Goal: Check status: Check status

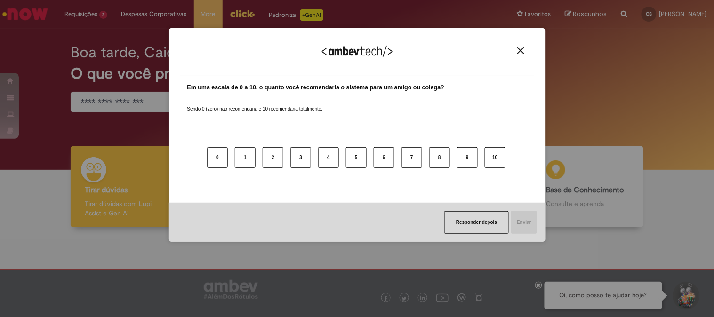
click at [519, 55] on div "Agradecemos seu feedback!" at bounding box center [357, 58] width 354 height 37
click at [517, 51] on img "Close" at bounding box center [520, 50] width 7 height 7
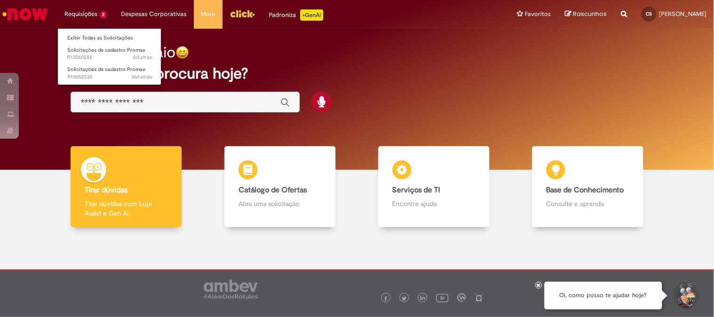
click at [93, 8] on li "Requisições 2 Exibir Todas as Solicitações Solicitações de cadastro Promax 6d a…" at bounding box center [85, 14] width 57 height 28
click at [88, 13] on li "Requisições 2 Exibir Todas as Solicitações Solicitações de cadastro Promax 6d a…" at bounding box center [85, 14] width 57 height 28
click at [99, 37] on link "Exibir Todas as Solicitações" at bounding box center [110, 38] width 104 height 10
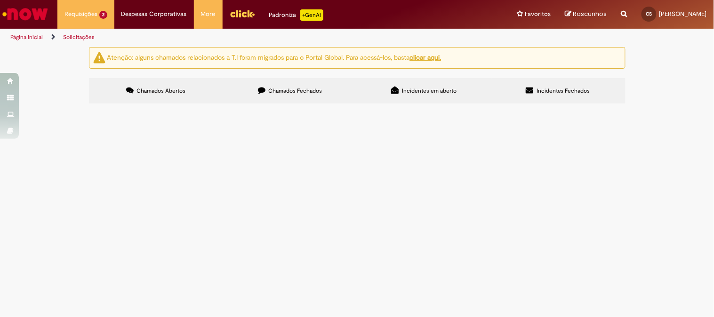
click at [490, 87] on label "Incidentes em aberto" at bounding box center [424, 90] width 134 height 25
click at [560, 83] on label "Incidentes Fechados" at bounding box center [558, 90] width 134 height 25
click at [275, 94] on span "Chamados Fechados" at bounding box center [295, 91] width 54 height 8
click at [180, 82] on label "Chamados Abertos" at bounding box center [156, 90] width 134 height 25
click at [433, 58] on u "clicar aqui." at bounding box center [426, 57] width 32 height 8
